Goal: Task Accomplishment & Management: Manage account settings

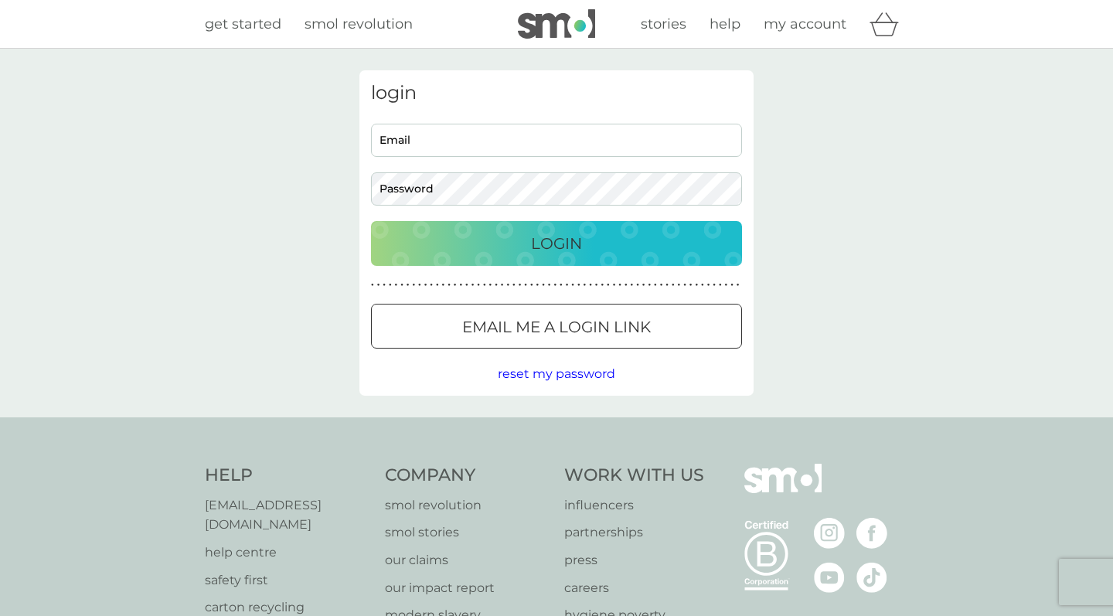
click at [608, 145] on input "Email" at bounding box center [556, 140] width 371 height 33
type input "[EMAIL_ADDRESS][DOMAIN_NAME]"
click at [659, 325] on div "Email me a login link" at bounding box center [556, 326] width 369 height 25
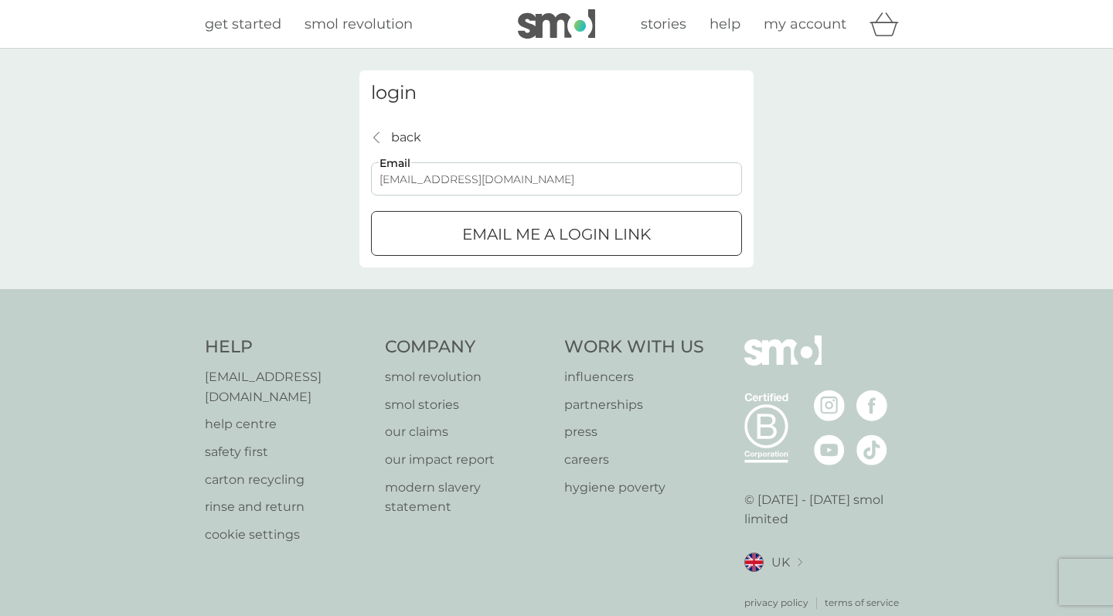
type input "annettegale@me.com"
click at [545, 235] on div "submit" at bounding box center [556, 234] width 56 height 16
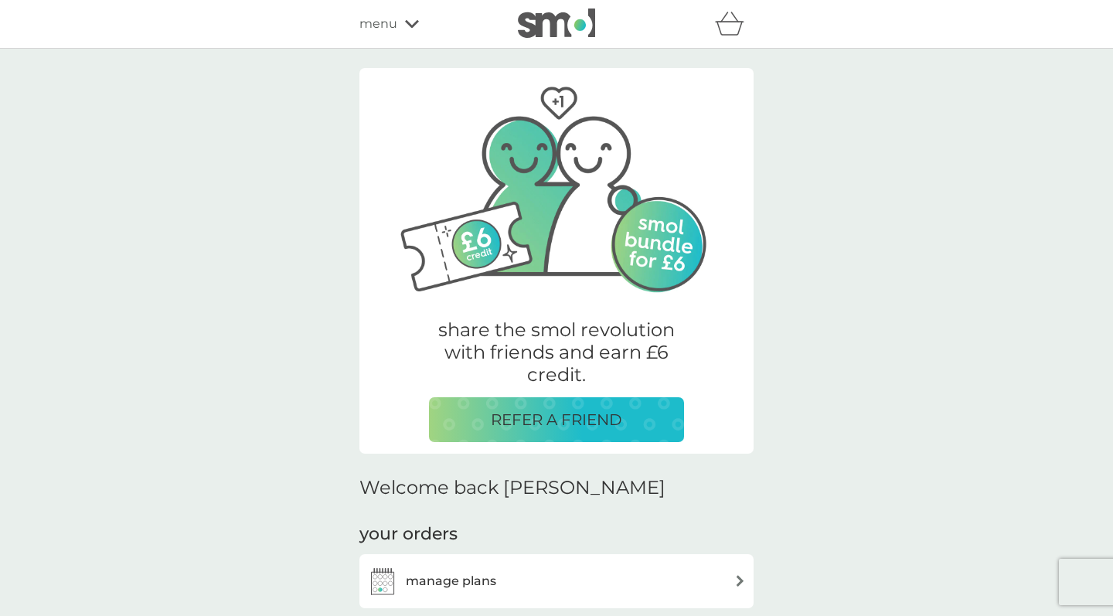
click at [390, 25] on span "menu" at bounding box center [378, 24] width 38 height 20
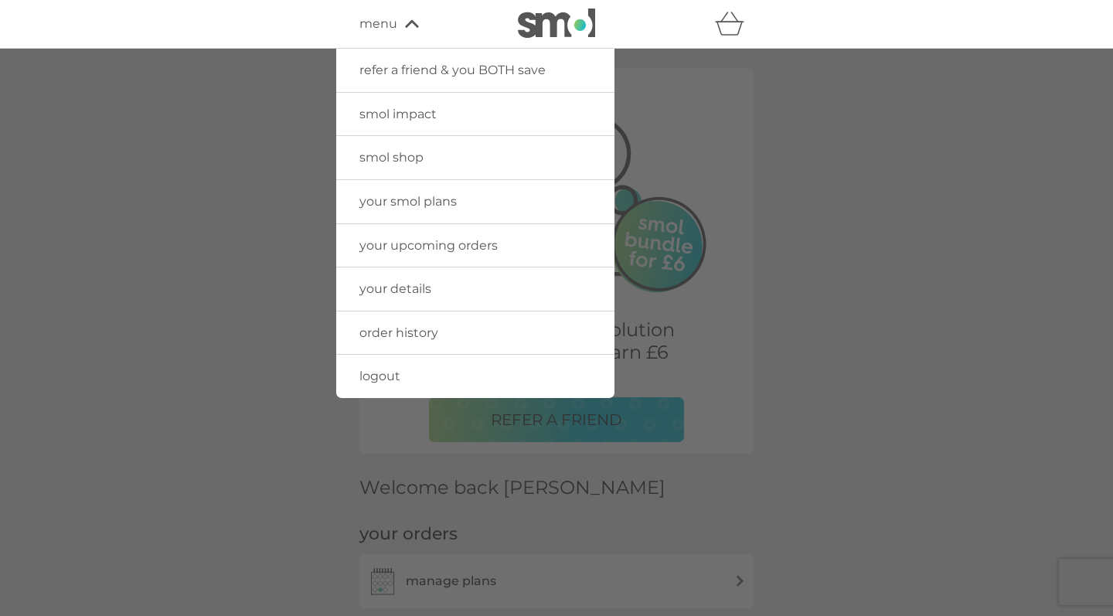
click at [399, 157] on span "smol shop" at bounding box center [391, 157] width 64 height 15
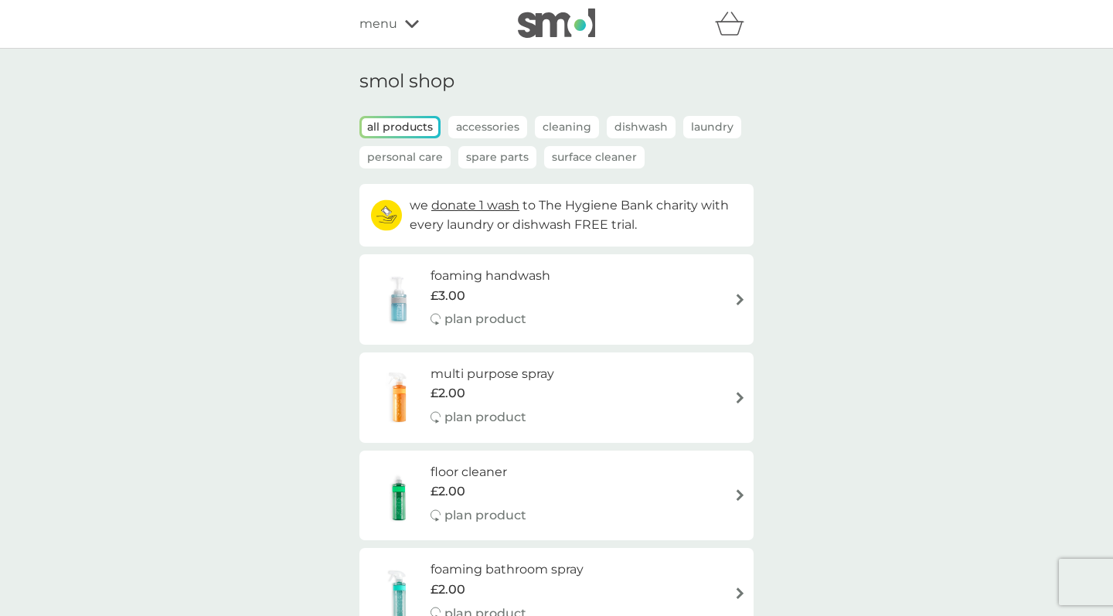
click at [637, 122] on p "Dishwash" at bounding box center [641, 127] width 69 height 22
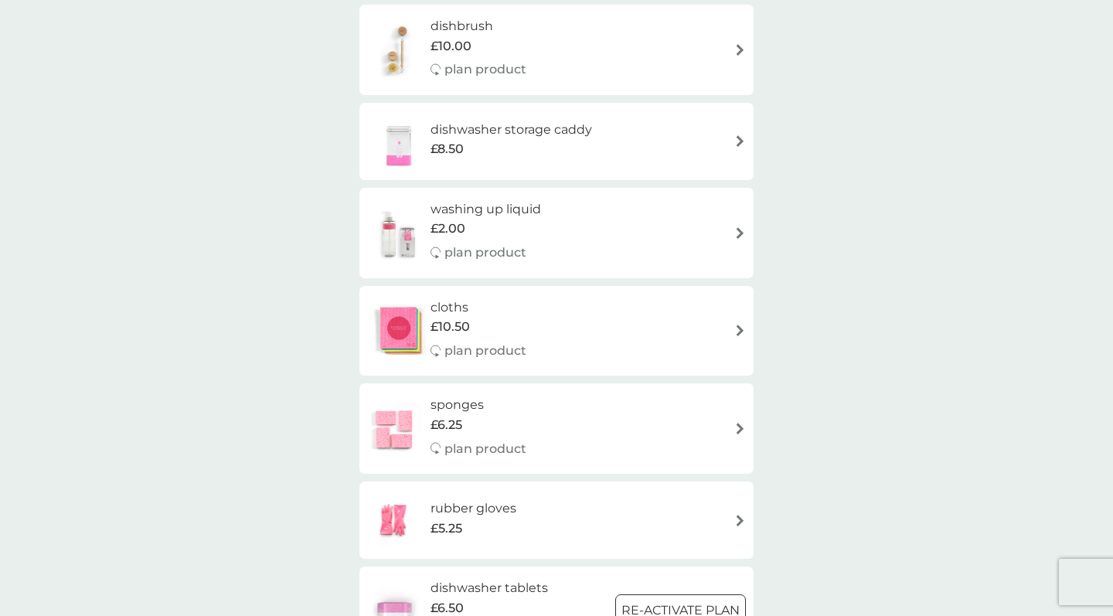
scroll to position [250, 0]
click at [553, 430] on div "sponges £6.25 plan product" at bounding box center [556, 427] width 379 height 67
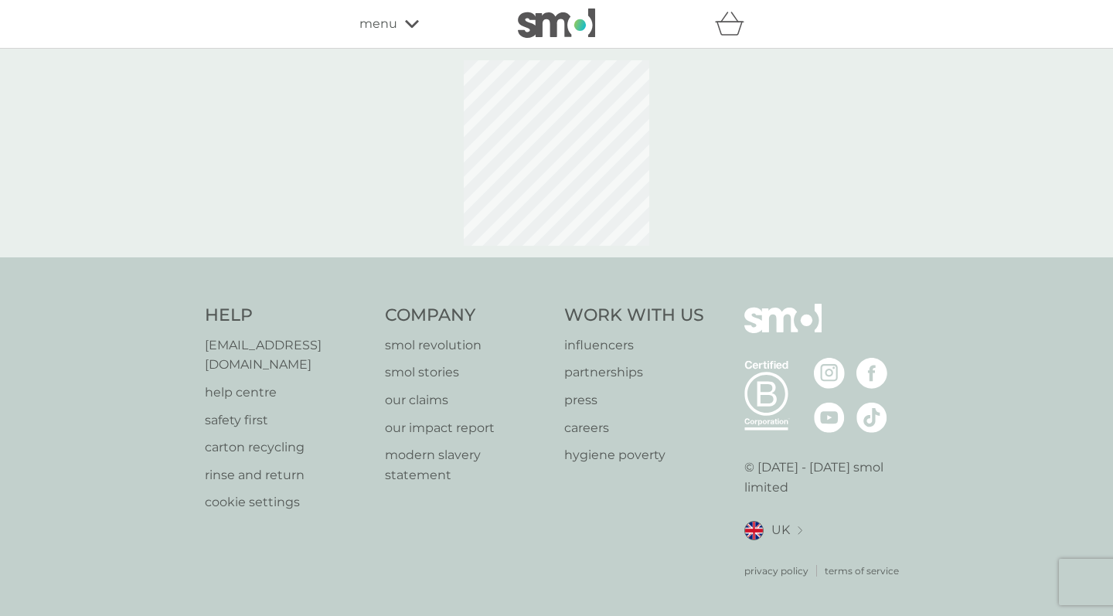
select select "63"
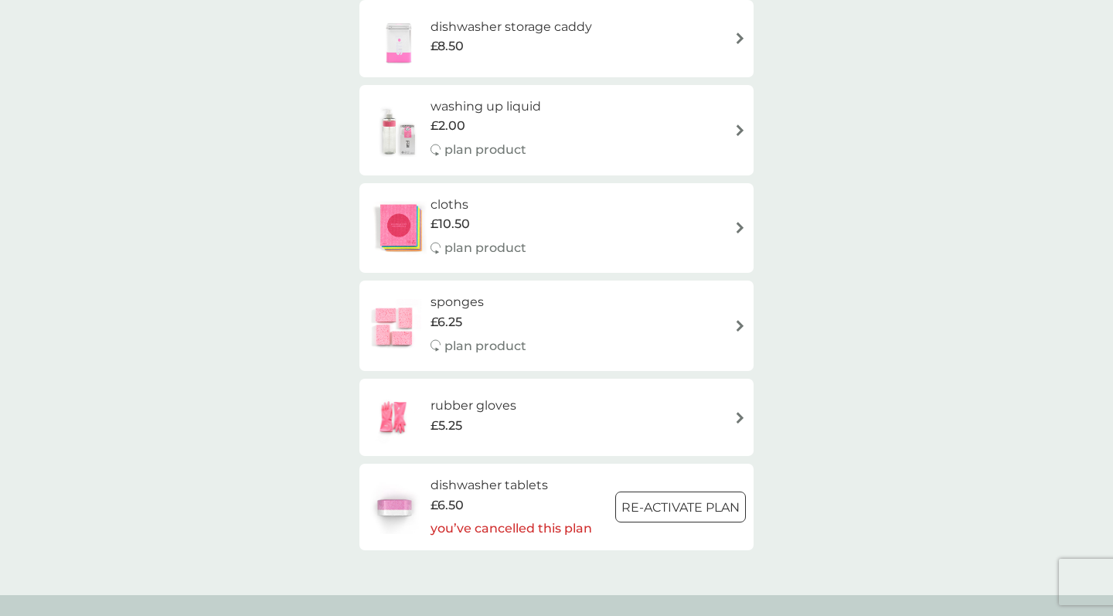
scroll to position [394, 0]
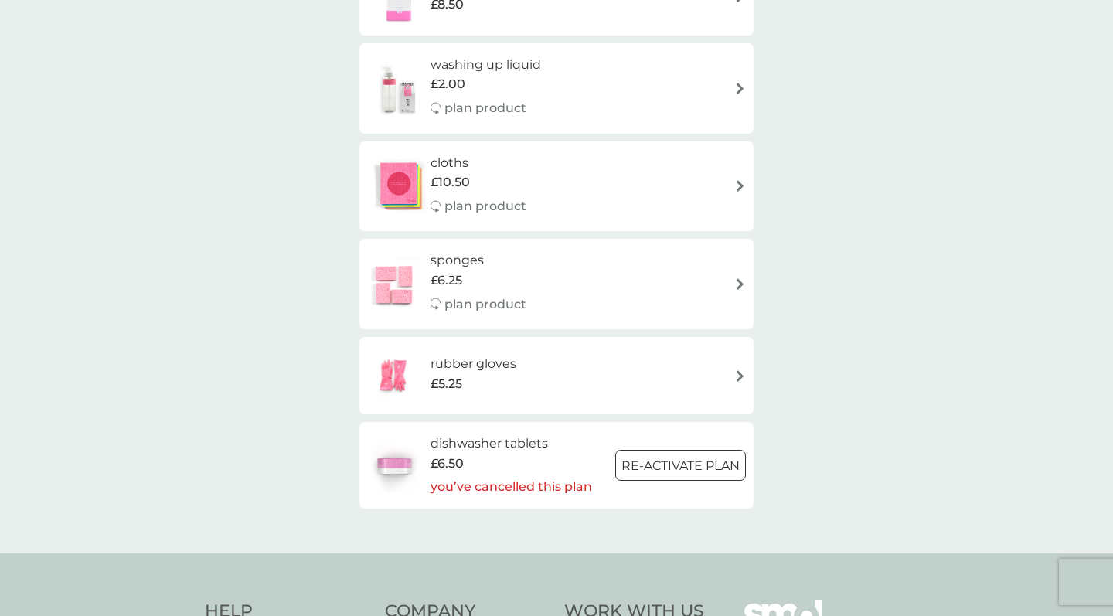
click at [710, 460] on p "Re-activate Plan" at bounding box center [680, 466] width 118 height 20
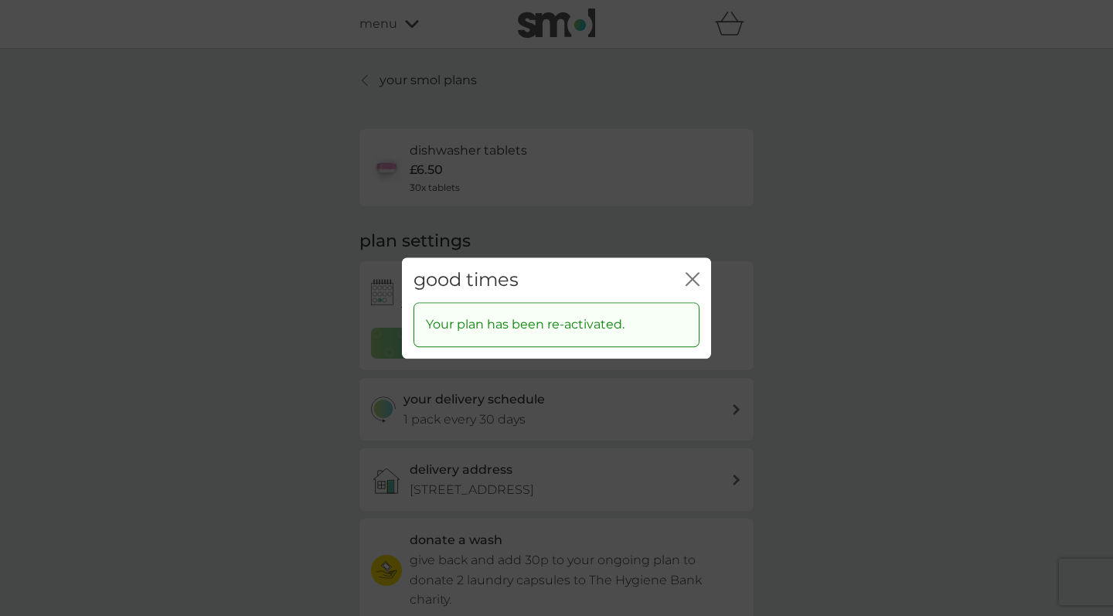
click at [692, 283] on icon "close" at bounding box center [692, 279] width 14 height 14
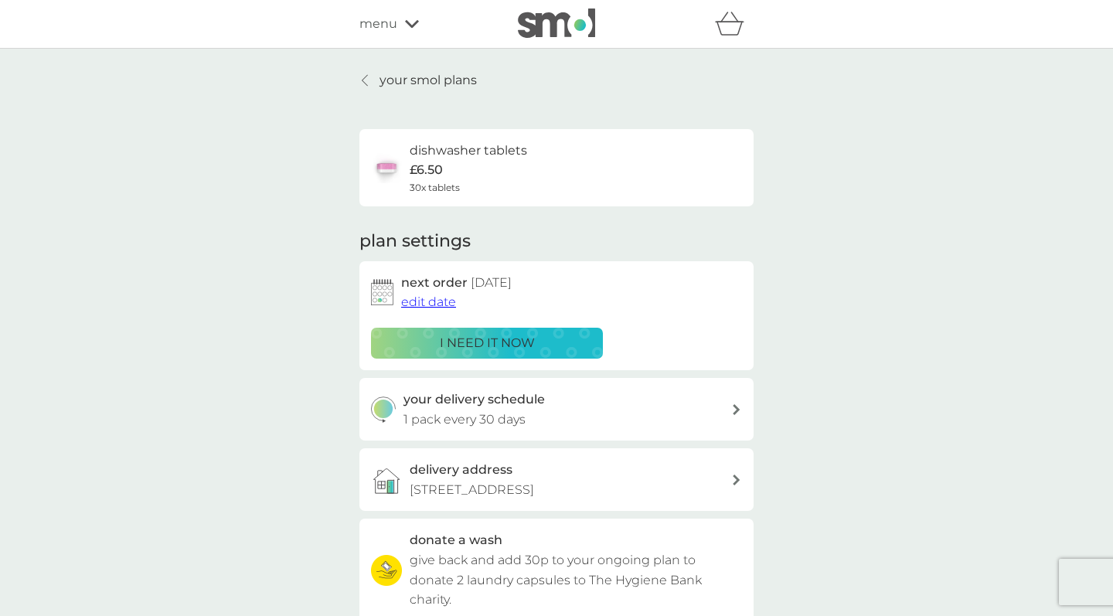
click at [429, 157] on h6 "dishwasher tablets" at bounding box center [468, 151] width 117 height 20
click at [363, 75] on icon at bounding box center [365, 80] width 6 height 12
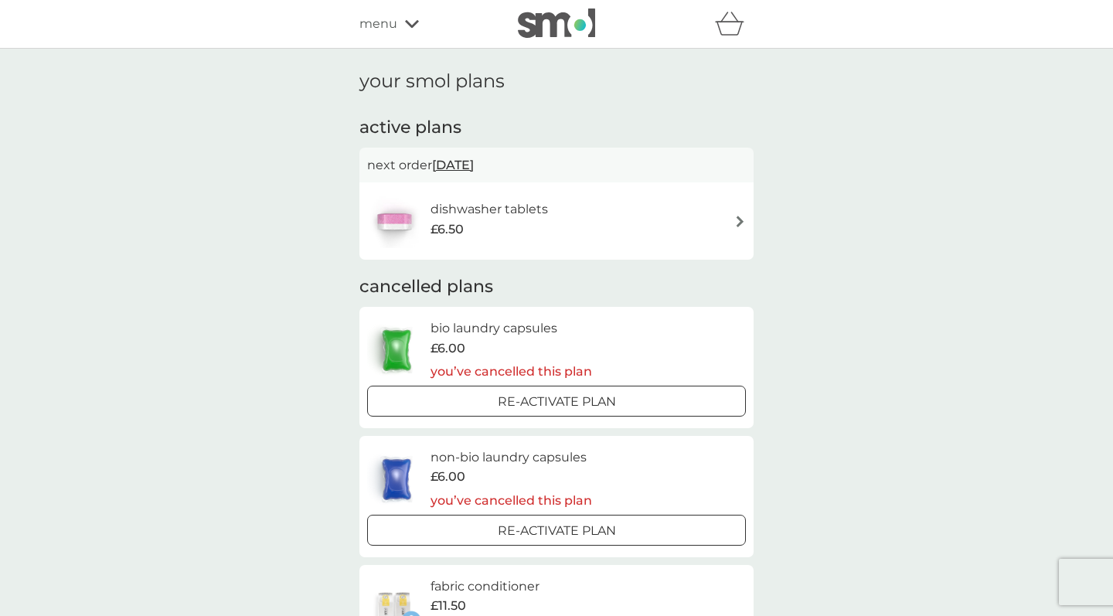
click at [468, 165] on span "[DATE]" at bounding box center [453, 165] width 42 height 30
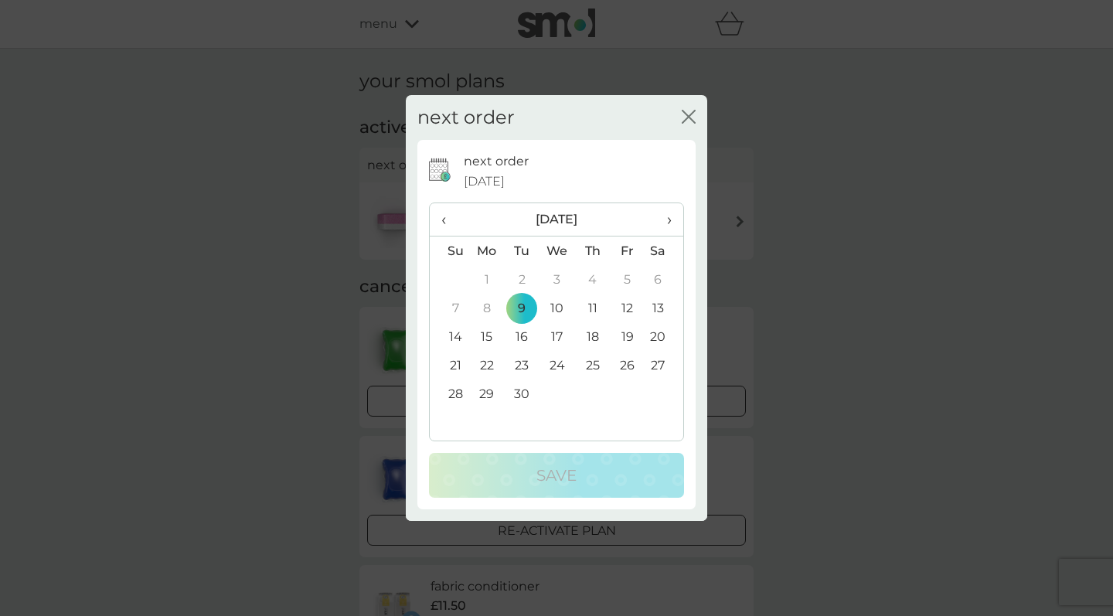
click at [821, 354] on div "next order close next order [DATE] ‹ [DATE] › Su Mo Tu We Th Fr Sa 31 1 2 3 4 5…" at bounding box center [556, 308] width 1113 height 616
